Goal: Task Accomplishment & Management: Complete application form

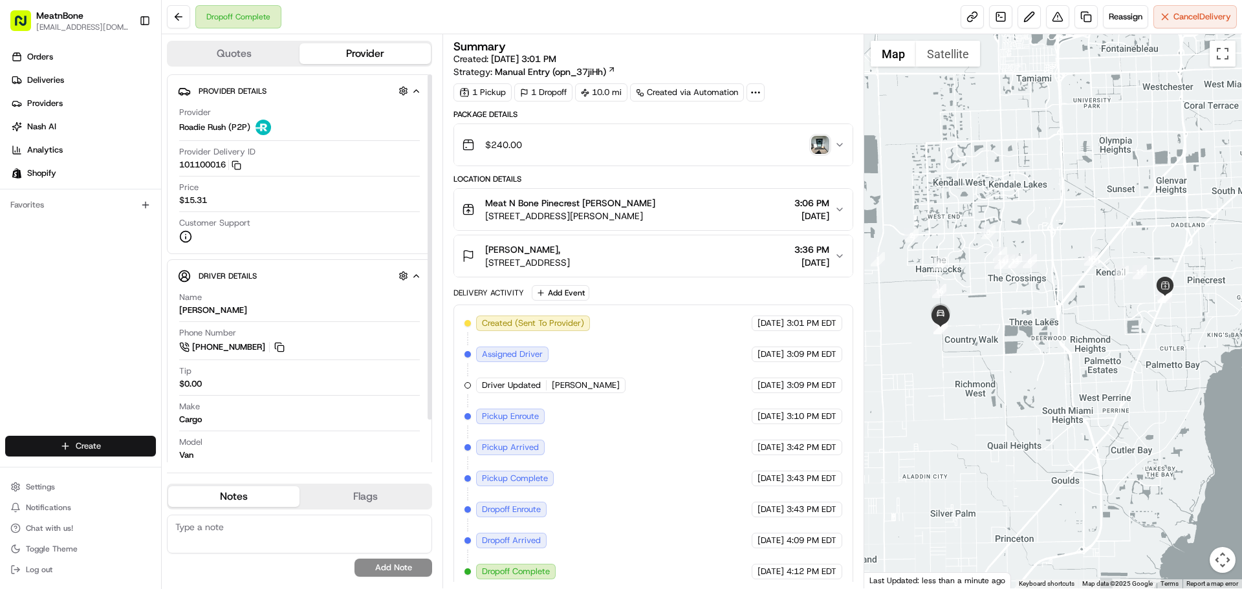
click at [71, 449] on html "MeatnBone cpenagos@meatnbone.com Toggle Sidebar Orders Deliveries Providers Nas…" at bounding box center [621, 294] width 1242 height 589
click at [231, 476] on link "Delivery" at bounding box center [234, 470] width 144 height 23
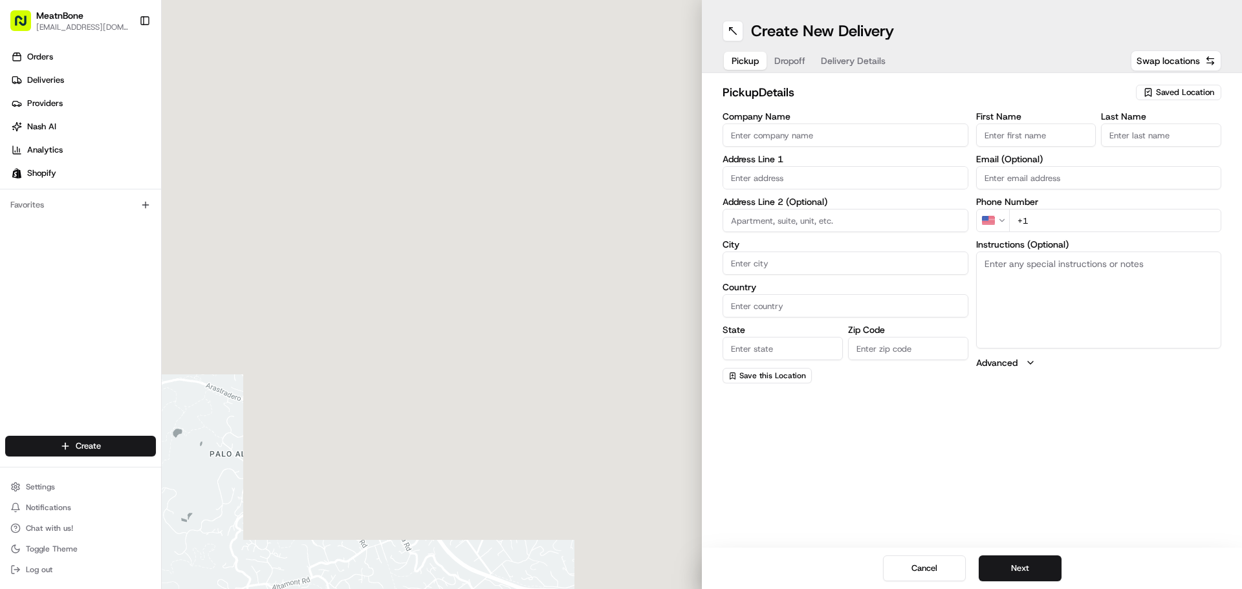
click at [1180, 105] on div "pickup Details Saved Location" at bounding box center [971, 94] width 499 height 23
click at [1171, 85] on div "Saved Location" at bounding box center [1178, 93] width 85 height 16
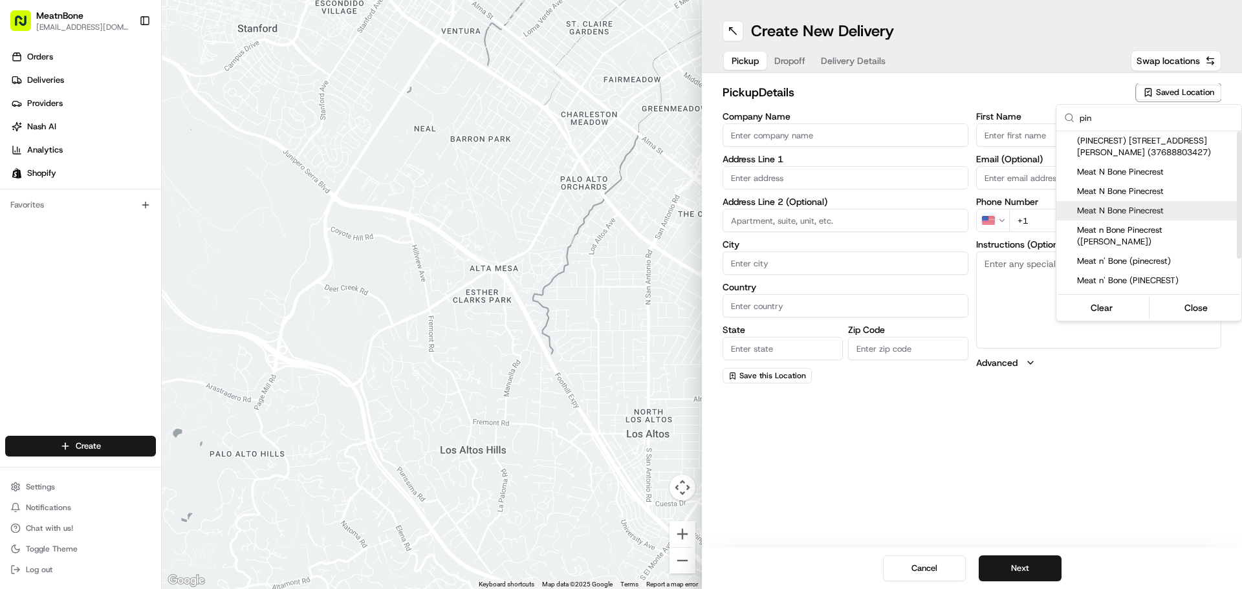
type input "pin"
click at [1126, 202] on div "Meat N Bone Pinecrest" at bounding box center [1148, 210] width 185 height 19
type input "Meat N Bone Pinecrest"
type input "12443 S Dixie Hwy"
type input "Miami"
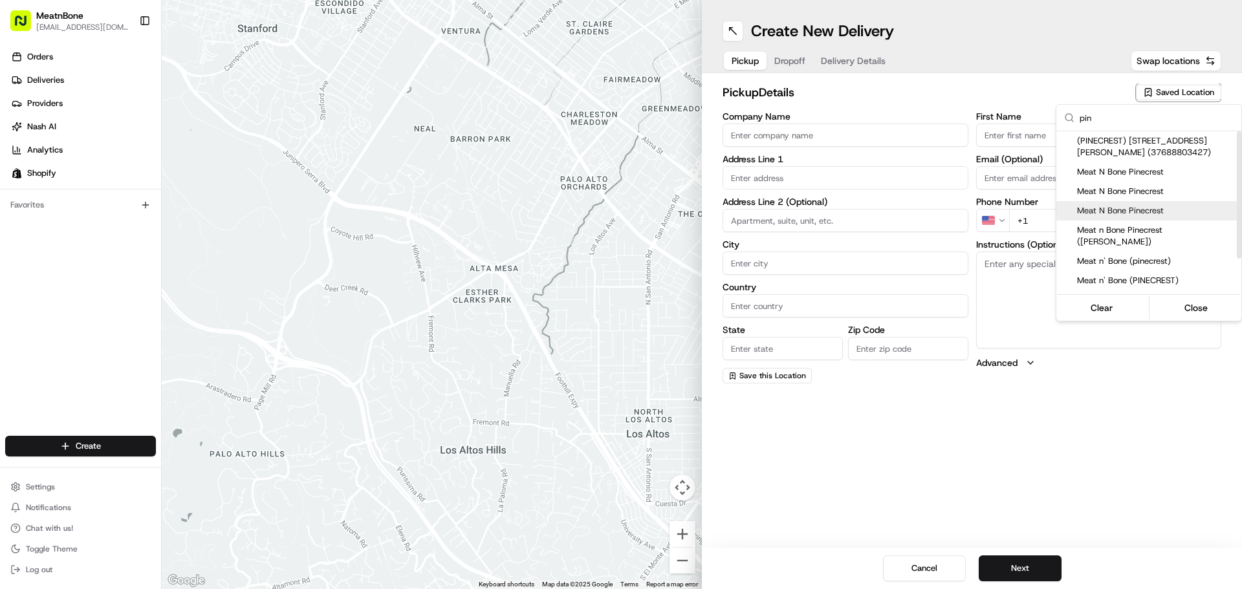
type input "US"
type input "FL"
type input "33156"
type input "Carlos"
type input "Penagos"
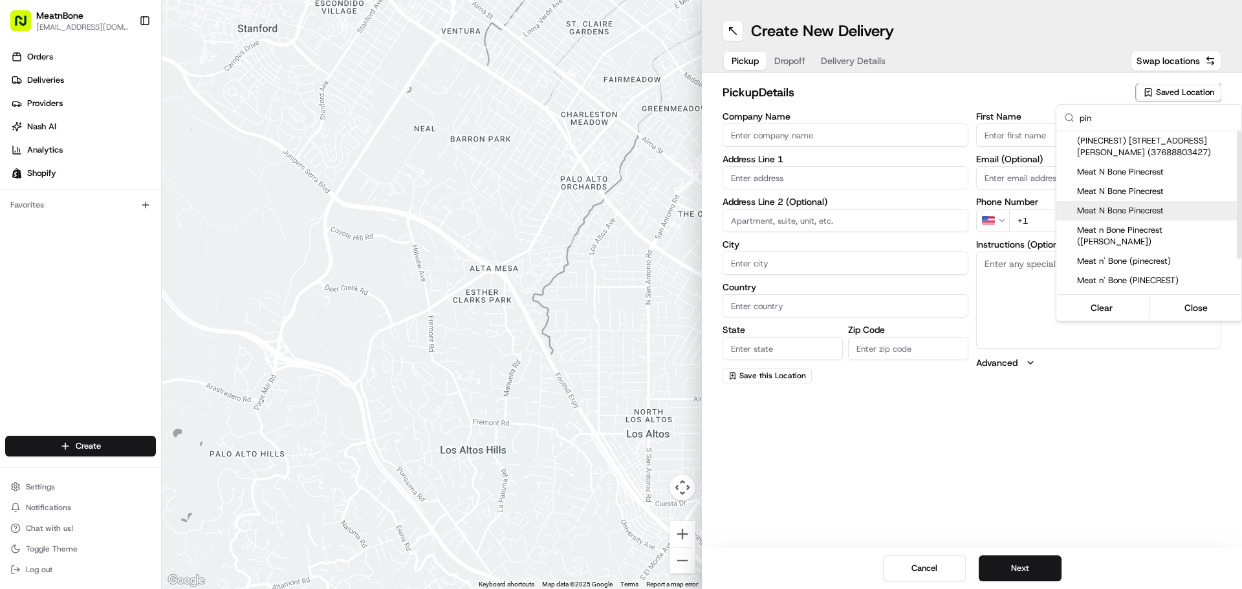
type input "+1 305 399 3837"
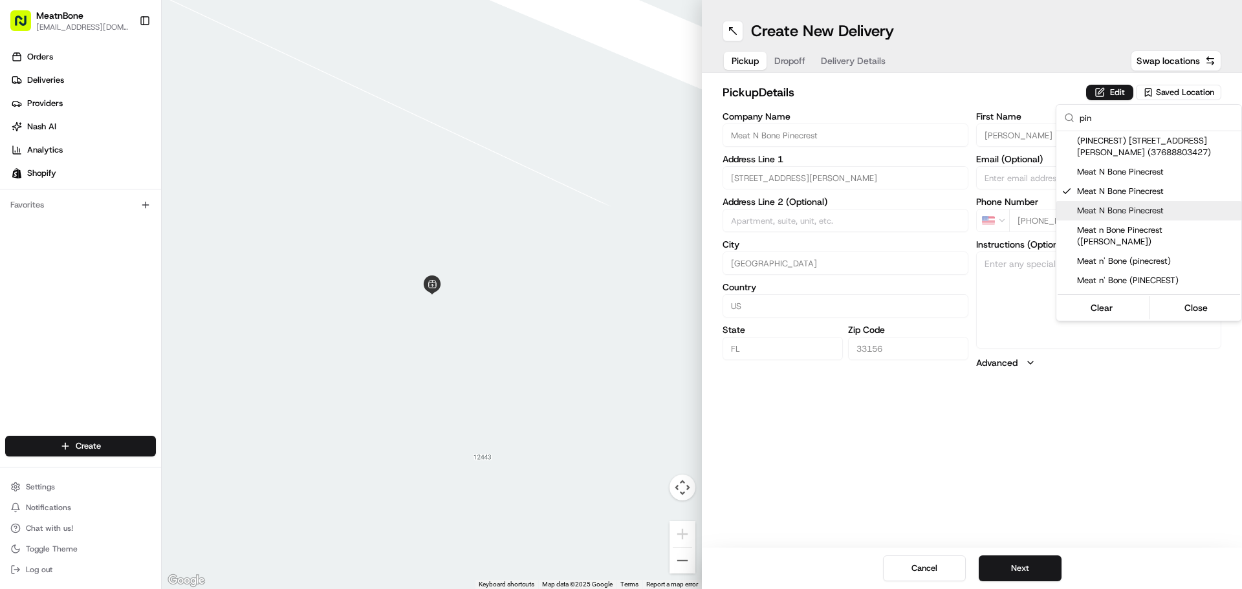
click at [799, 58] on html "MeatnBone cpenagos@meatnbone.com Toggle Sidebar Orders Deliveries Providers Nas…" at bounding box center [621, 294] width 1242 height 589
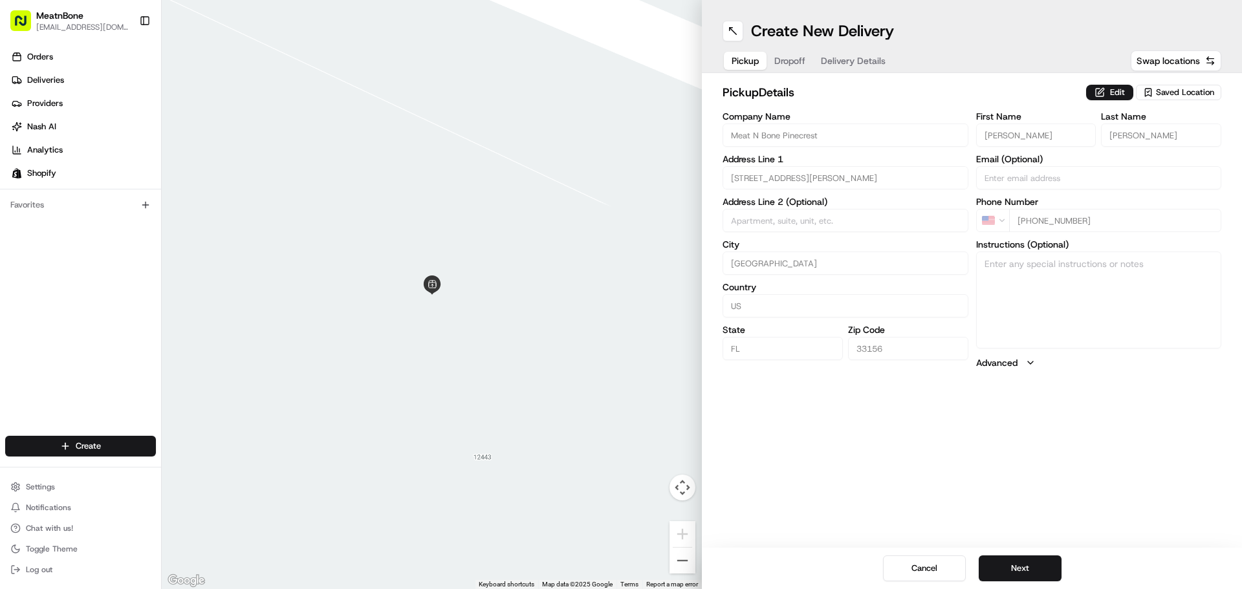
click at [799, 58] on span "Dropoff" at bounding box center [789, 60] width 31 height 13
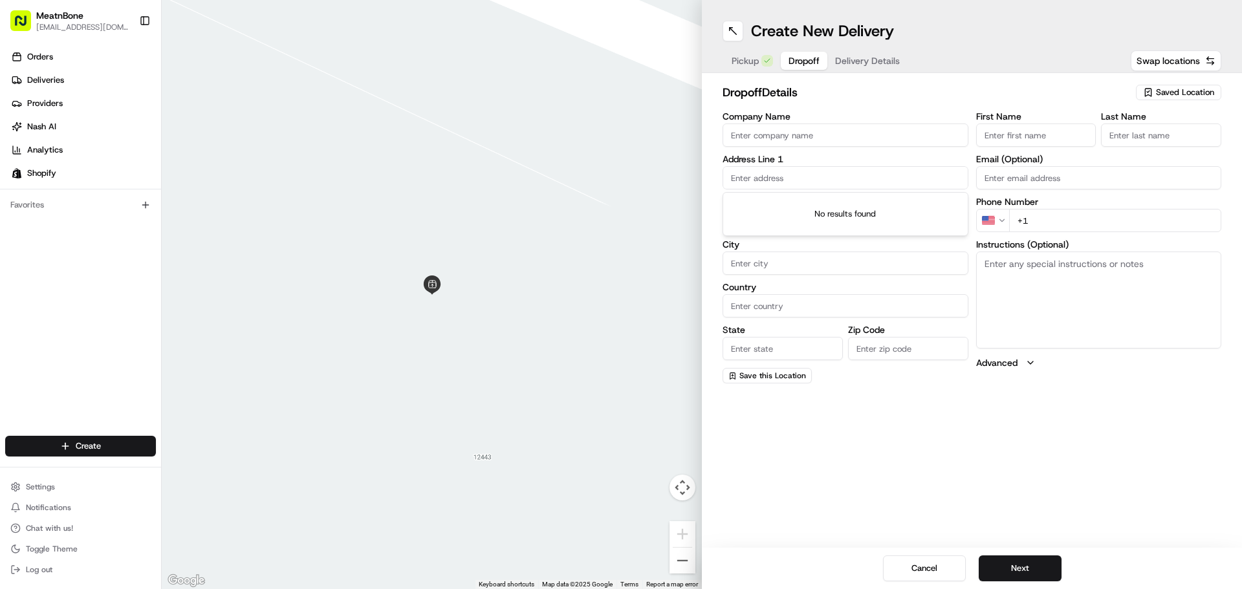
click at [727, 180] on input "text" at bounding box center [845, 177] width 246 height 23
paste input "Rodolfo Gonzalez, 12334 Southwest 267th Terrace, Homestead Florida 33032, Unite…"
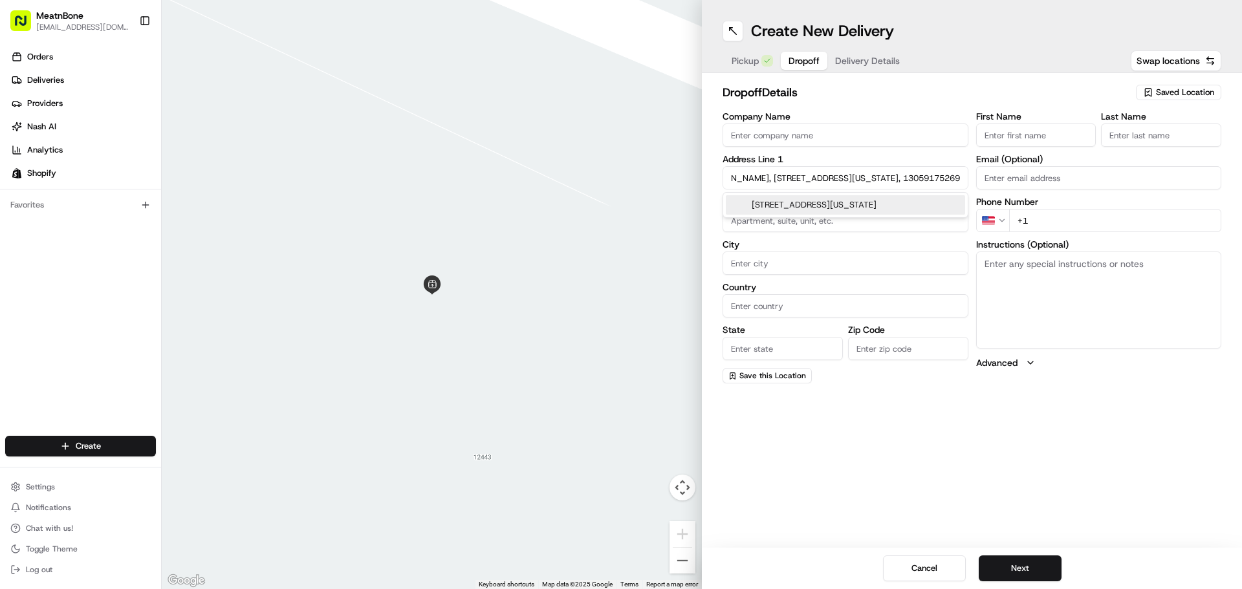
drag, startPoint x: 903, startPoint y: 178, endPoint x: 1108, endPoint y: 178, distance: 205.0
click at [1108, 178] on div "Company Name Address Line 1 Rodolfo Gonzalez, 12334 Southwest 267th Terrace, Ho…" at bounding box center [971, 248] width 499 height 272
type input "Rodolfo Gonzalez, 12334 Southwest 267th Terrace, Homestead Florida 33032, Unite…"
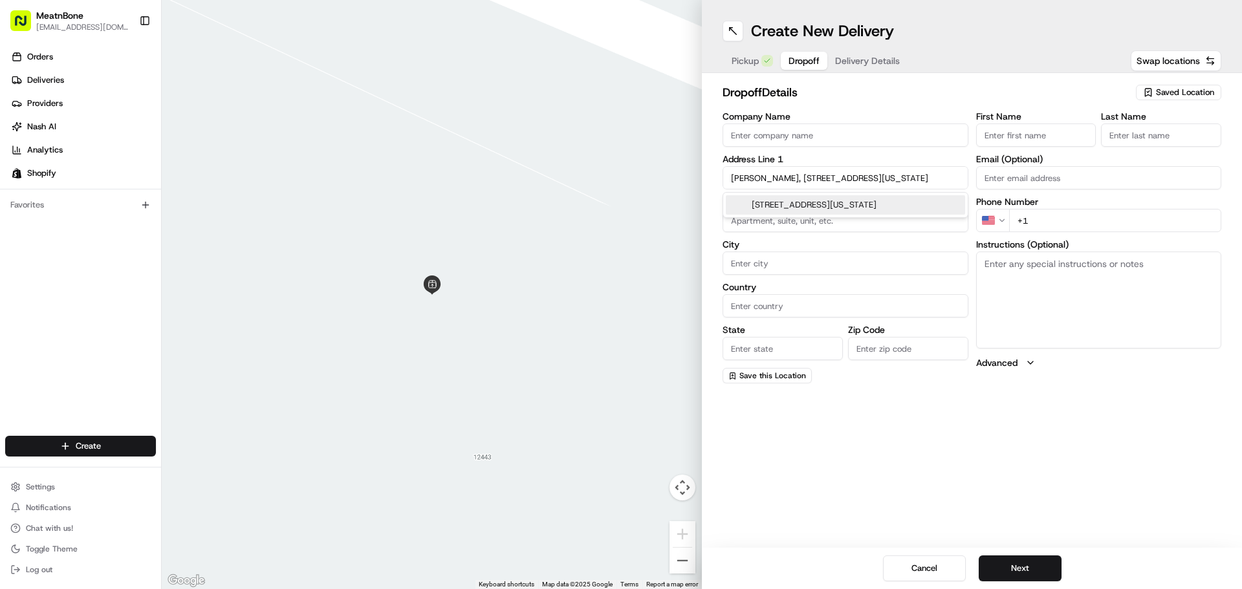
click at [1050, 214] on input "+1" at bounding box center [1115, 220] width 213 height 23
paste input "305 917 5269"
type input "+1 305 917 5269"
drag, startPoint x: 801, startPoint y: 177, endPoint x: 731, endPoint y: 188, distance: 70.6
click at [711, 193] on div "dropoff Details Saved Location Company Name Address Line 1 Rodolfo Gonzalez, 12…" at bounding box center [972, 233] width 540 height 321
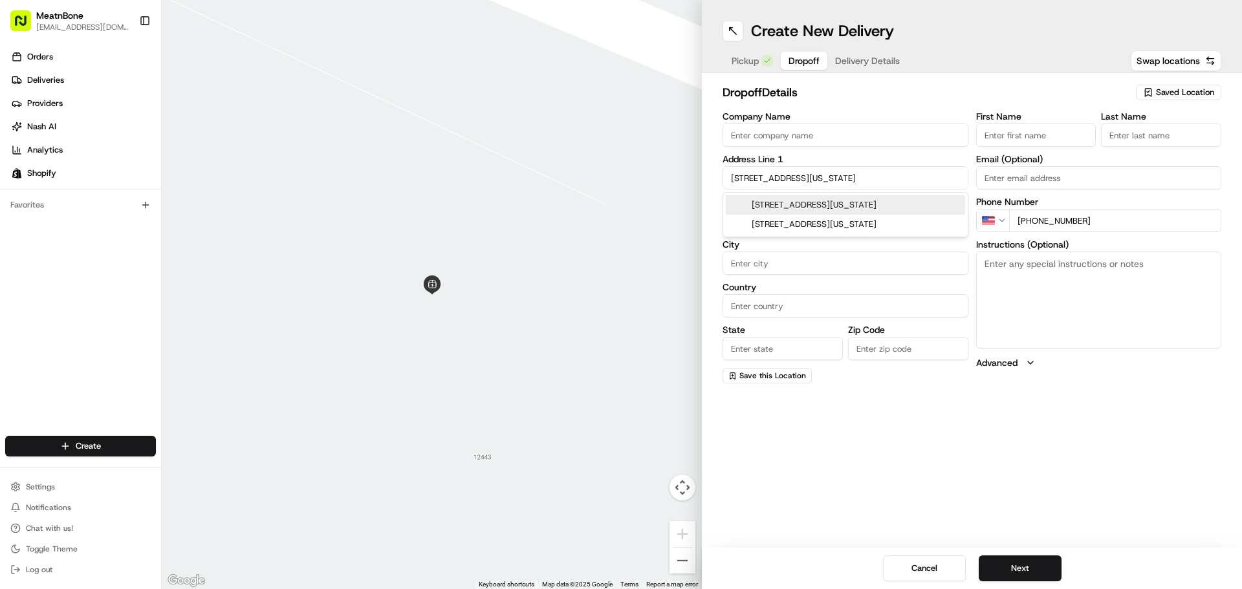
type input "12334 Southwest 267th Terrace, Homestead Florida 33032, United States, 1"
click at [726, 142] on input "Company Name" at bounding box center [845, 135] width 246 height 23
paste input "Rodolfo Gonzalez,"
type input "Rodolfo Gonzalez,"
click at [793, 173] on input "12334 Southwest 267th Terrace, Homestead Florida 33032, United States, 1" at bounding box center [845, 177] width 246 height 23
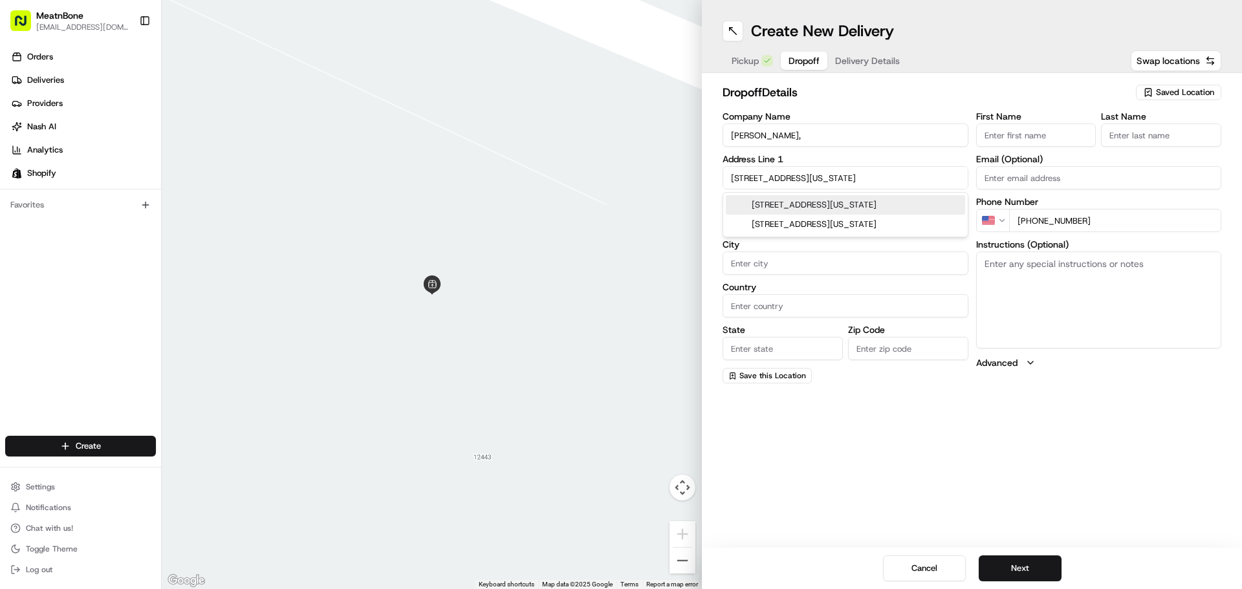
click at [831, 203] on div "12334 SW 267th Terrace, Homestead, Florida 33032, United States" at bounding box center [845, 204] width 239 height 19
type input "12334 SW 267th Terrace, Homestead, FL 33032, USA"
type input "Homestead"
type input "United States"
type input "FL"
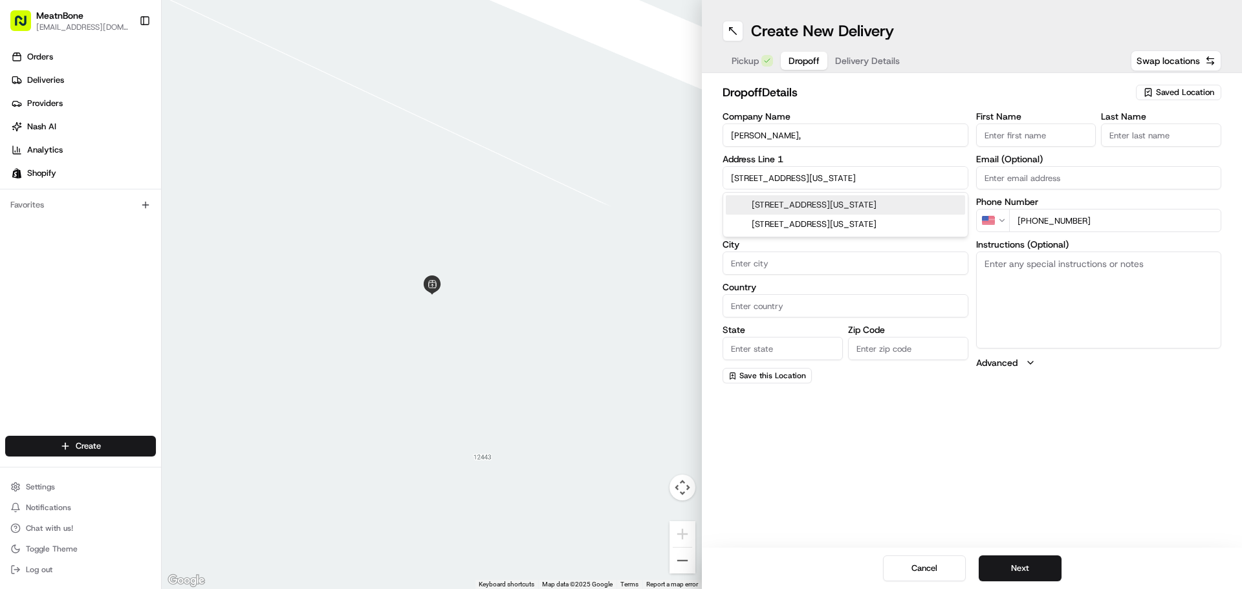
type input "33032"
type input "12334 Southwest 267th Terrace"
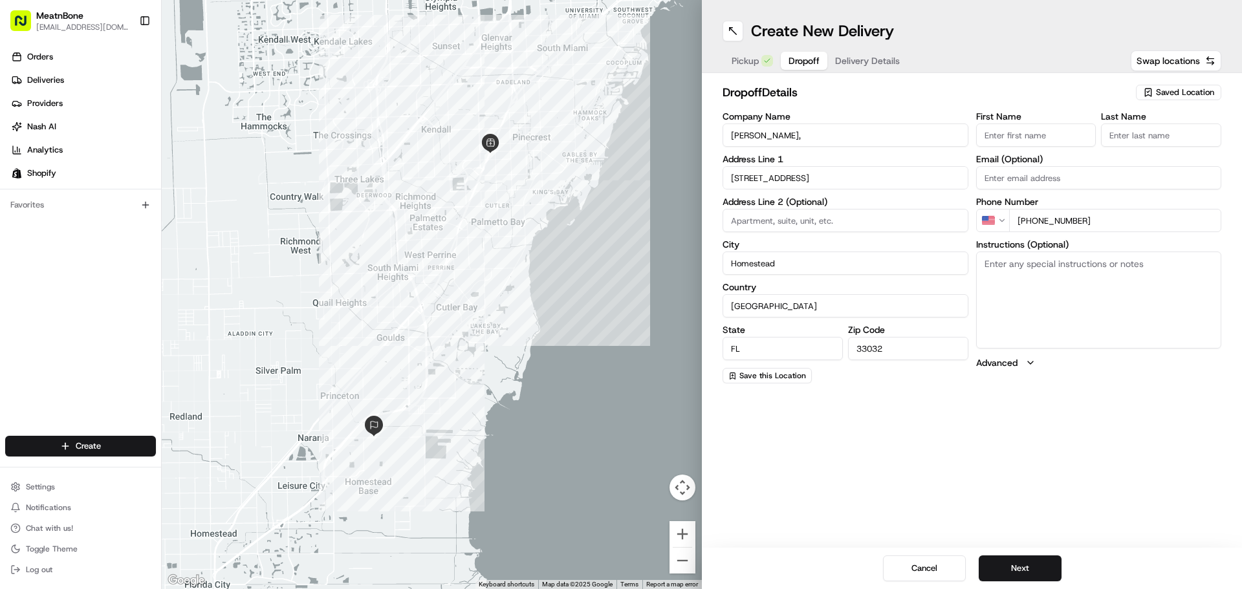
click at [1051, 300] on textarea "Instructions (Optional)" at bounding box center [1099, 300] width 246 height 97
type textarea "contact the customer upon arrival"
click at [1006, 565] on button "Next" at bounding box center [1019, 569] width 83 height 26
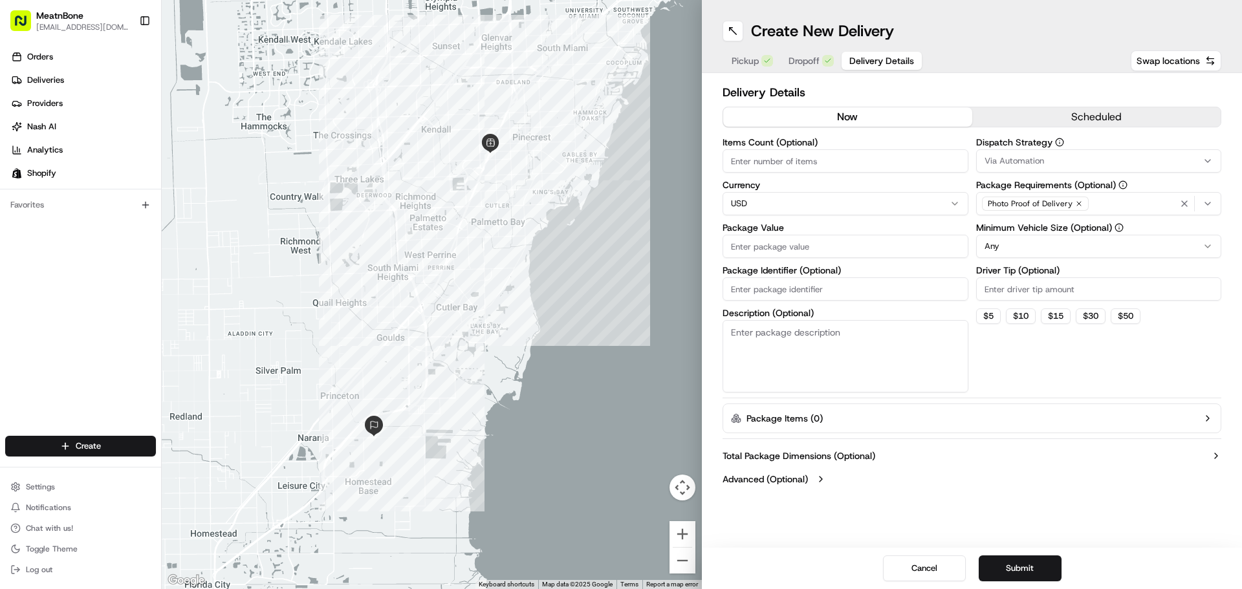
click at [812, 169] on input "Items Count (Optional)" at bounding box center [845, 160] width 246 height 23
type input "3"
click at [842, 239] on input "Package Value" at bounding box center [845, 246] width 246 height 23
type input "52"
click at [1005, 576] on button "Submit" at bounding box center [1019, 569] width 83 height 26
